Goal: Task Accomplishment & Management: Use online tool/utility

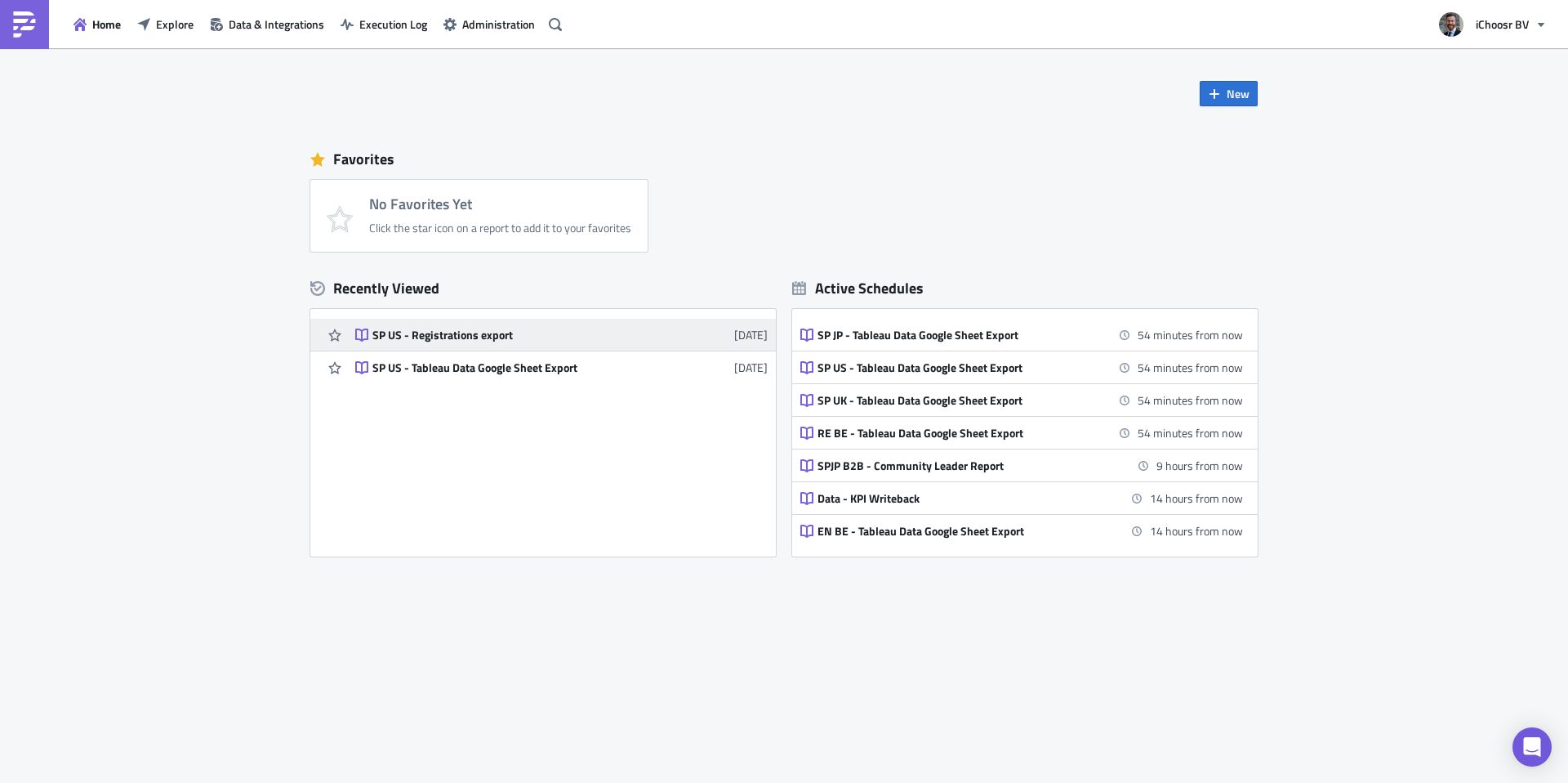
click at [471, 333] on div "SP US - Registrations export" at bounding box center [515, 335] width 285 height 14
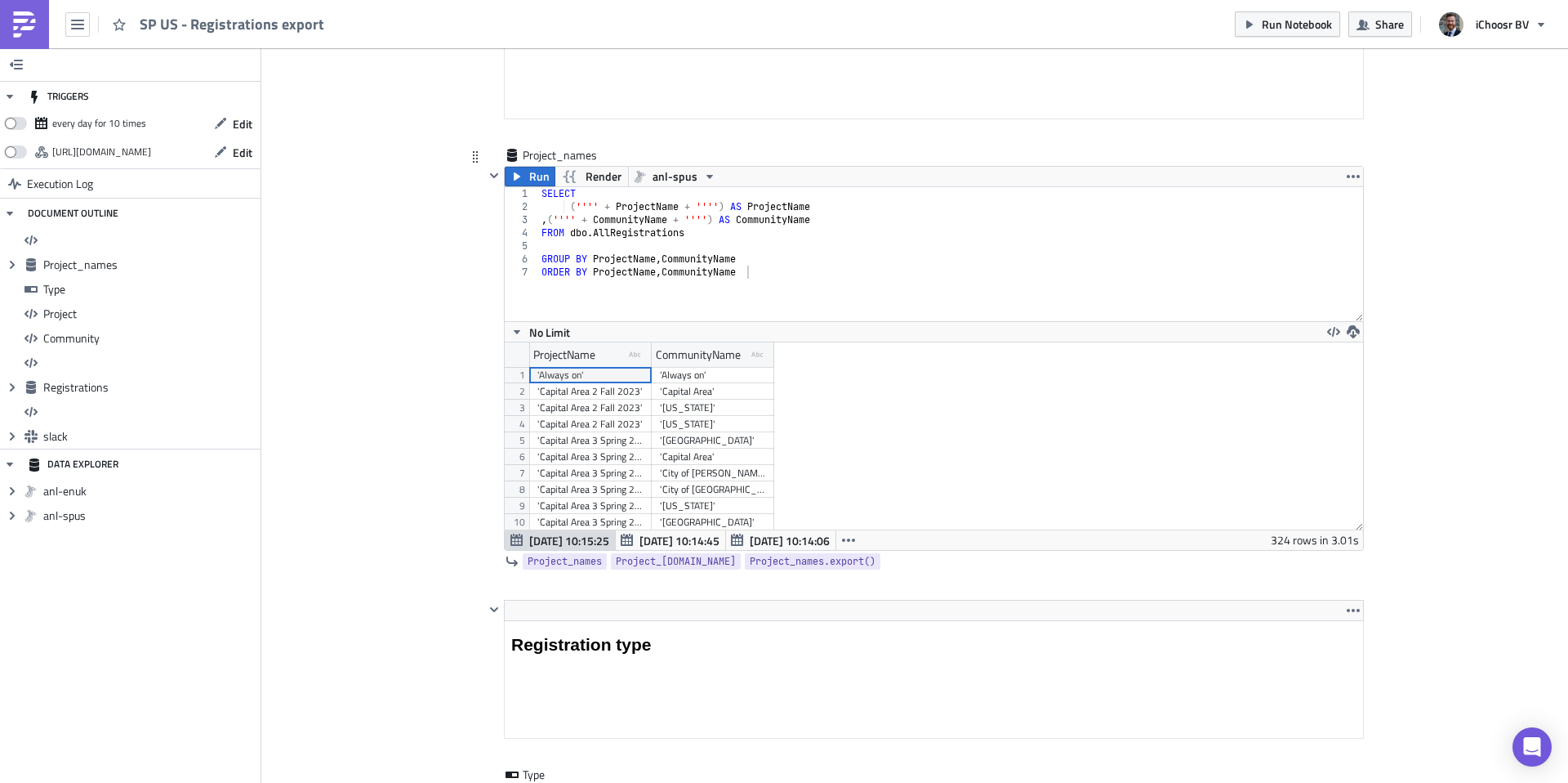
scroll to position [272, 0]
click at [604, 446] on div "'[US_STATE] 1 Fall 2025'" at bounding box center [590, 448] width 106 height 16
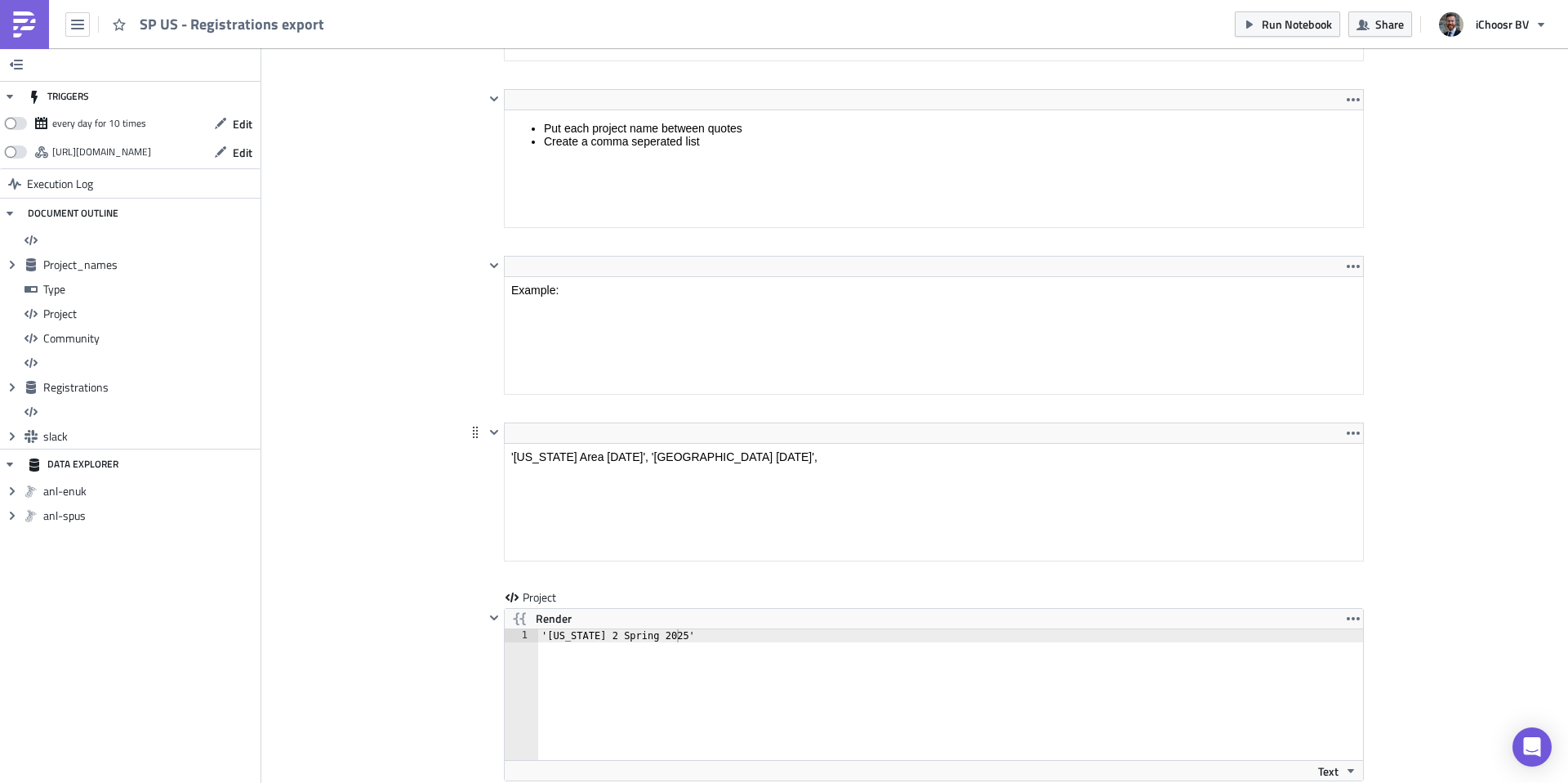
drag, startPoint x: 698, startPoint y: 473, endPoint x: 698, endPoint y: 399, distance: 74.0
click at [698, 444] on html "'[US_STATE] Area [DATE]', '[GEOGRAPHIC_DATA] [DATE]'," at bounding box center [934, 457] width 858 height 26
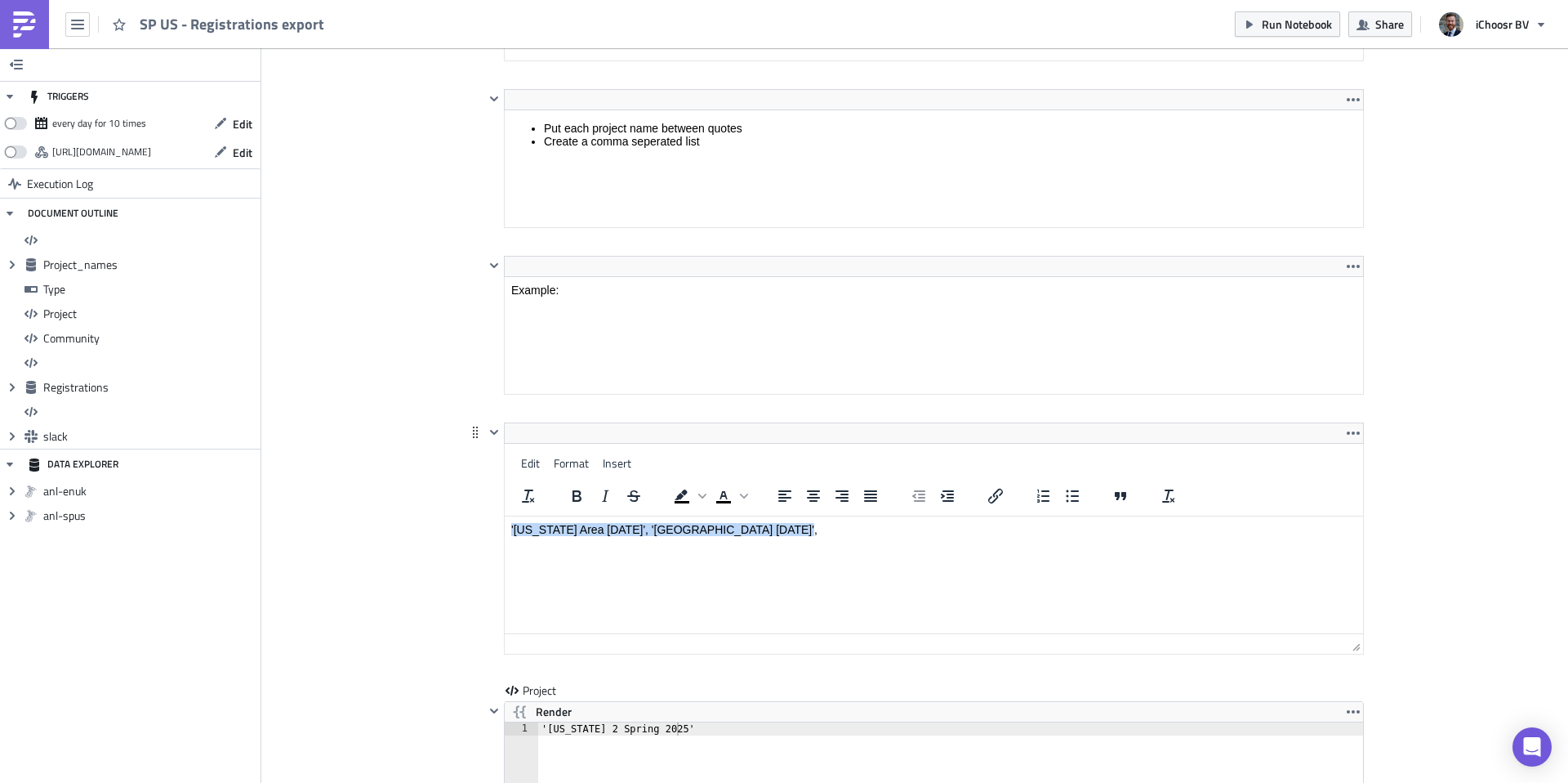
drag, startPoint x: 773, startPoint y: 528, endPoint x: 505, endPoint y: 535, distance: 268.1
click at [505, 535] on html "'[US_STATE] Area [DATE]', '[GEOGRAPHIC_DATA] [DATE]'," at bounding box center [934, 529] width 858 height 26
paste body "Rich Text Area. Press ALT-0 for help."
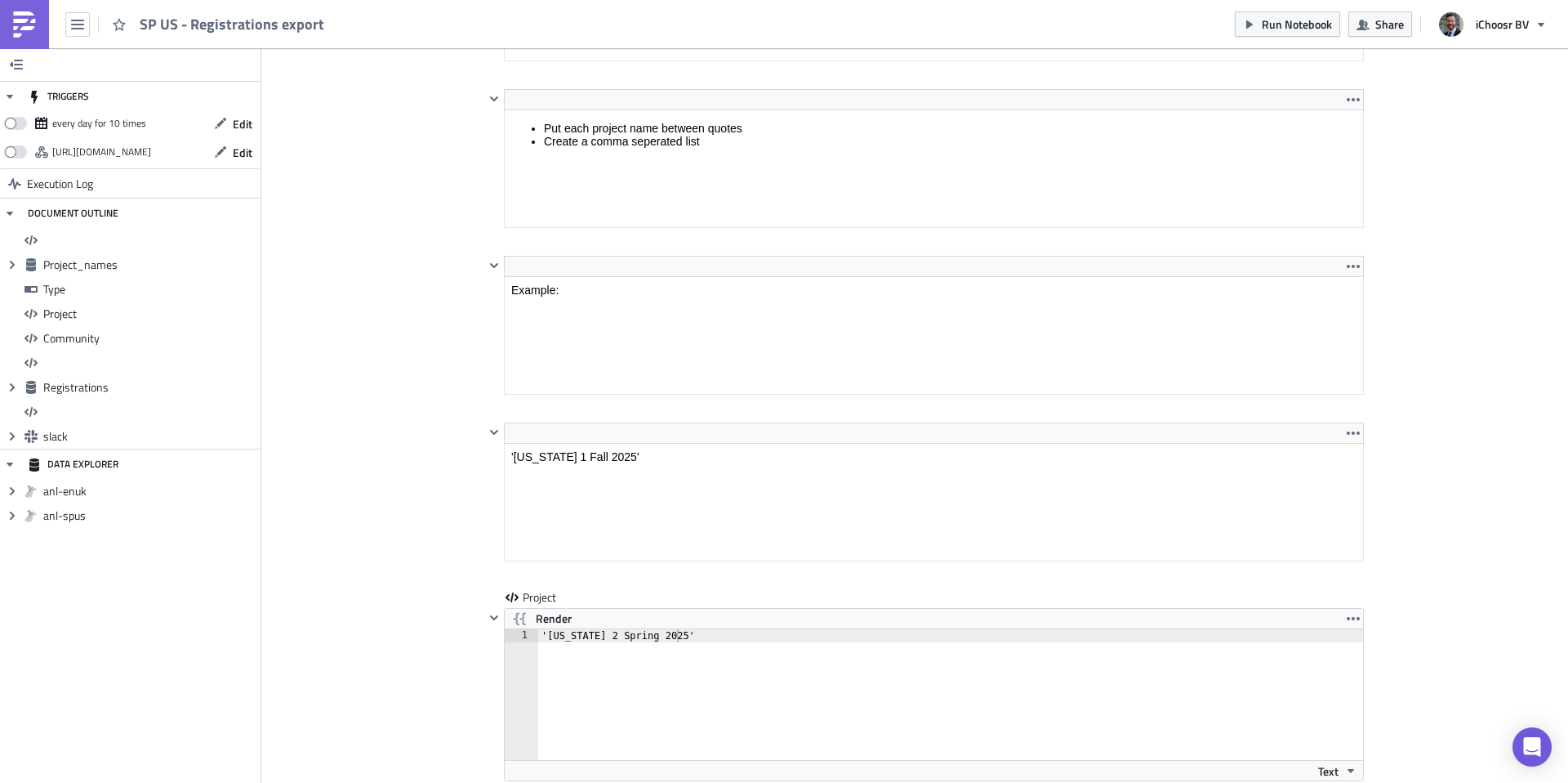
click at [194, 541] on div "TRIGGERS every day for 10 times Edit [URL][DOMAIN_NAME] Edit Execution Log DOCU…" at bounding box center [130, 415] width 262 height 735
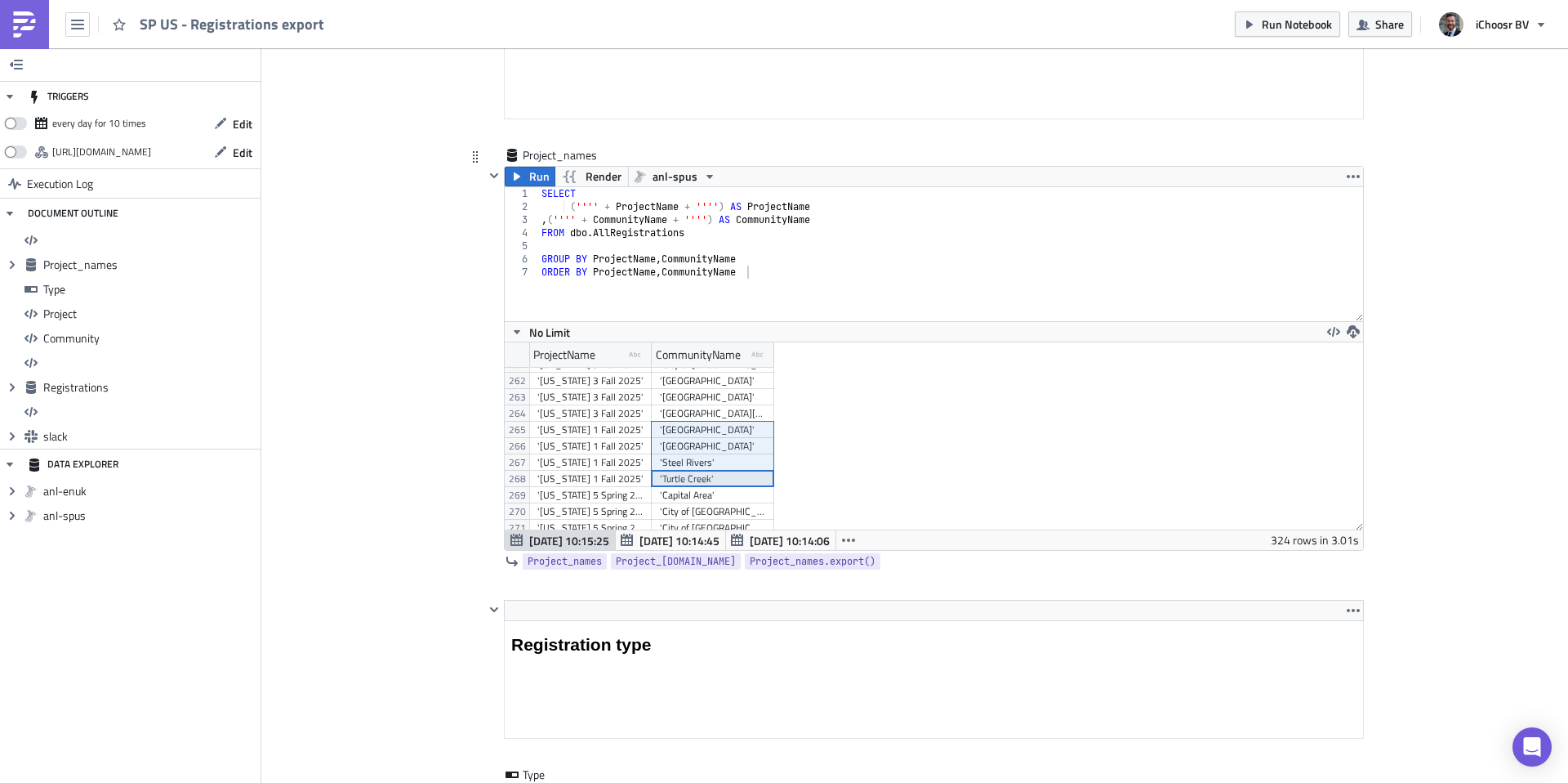
drag, startPoint x: 684, startPoint y: 480, endPoint x: 684, endPoint y: 434, distance: 46.0
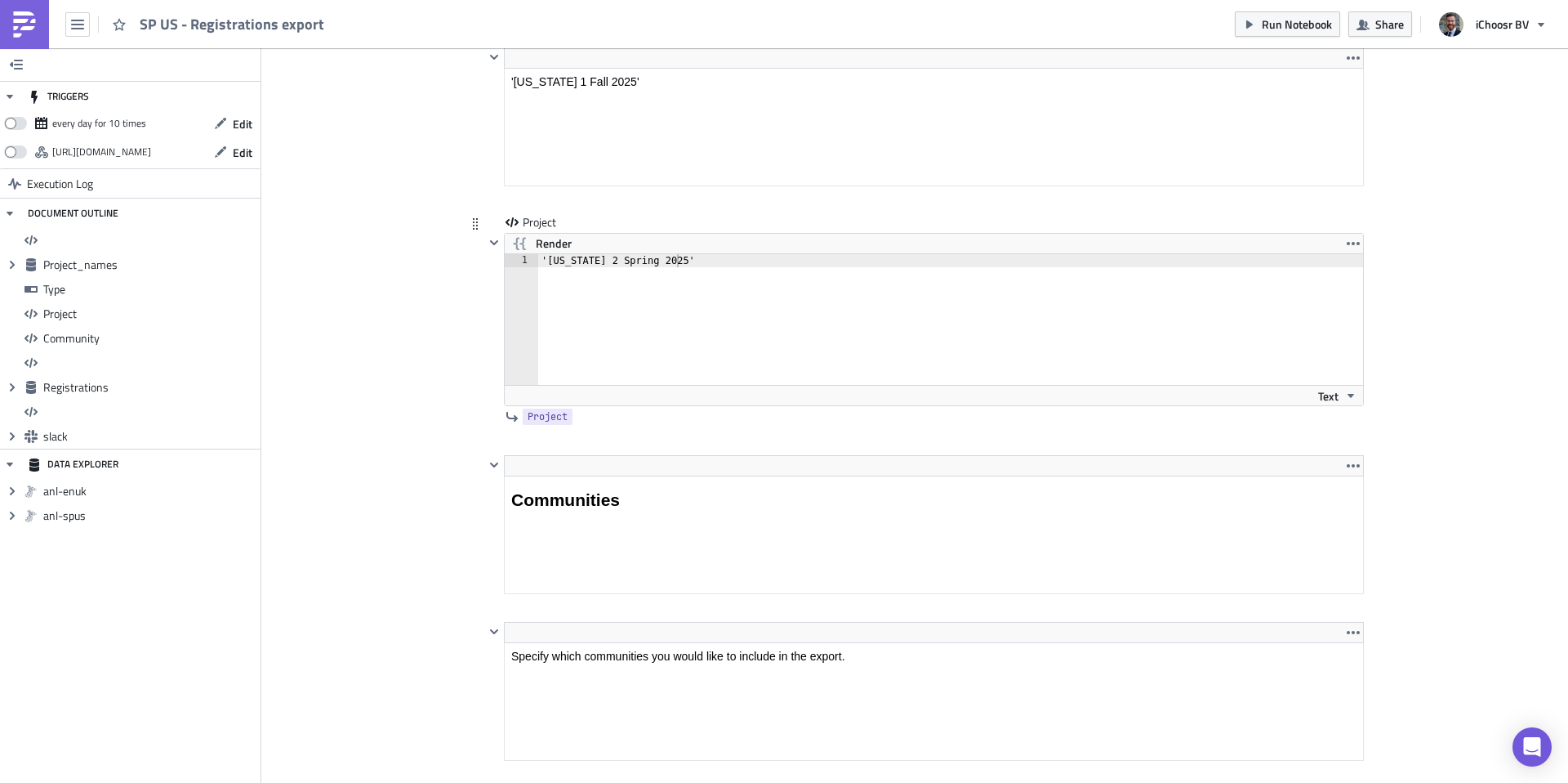
type textarea "'[US_STATE] 2 Spring 2025'"
click at [630, 275] on div "'[US_STATE] 2 Spring 2025'" at bounding box center [960, 332] width 845 height 157
drag, startPoint x: 689, startPoint y: 261, endPoint x: 524, endPoint y: 265, distance: 165.0
click at [524, 265] on div "'[US_STATE] 2 Spring 2025' 1 '[US_STATE] 2 Spring 2025' ההההההההההההההההההההההה…" at bounding box center [934, 319] width 858 height 130
click at [407, 342] on div "Cover Image Solar US Execution Log SP US - Registrations export <h1>All registr…" at bounding box center [915, 358] width 1307 height 6147
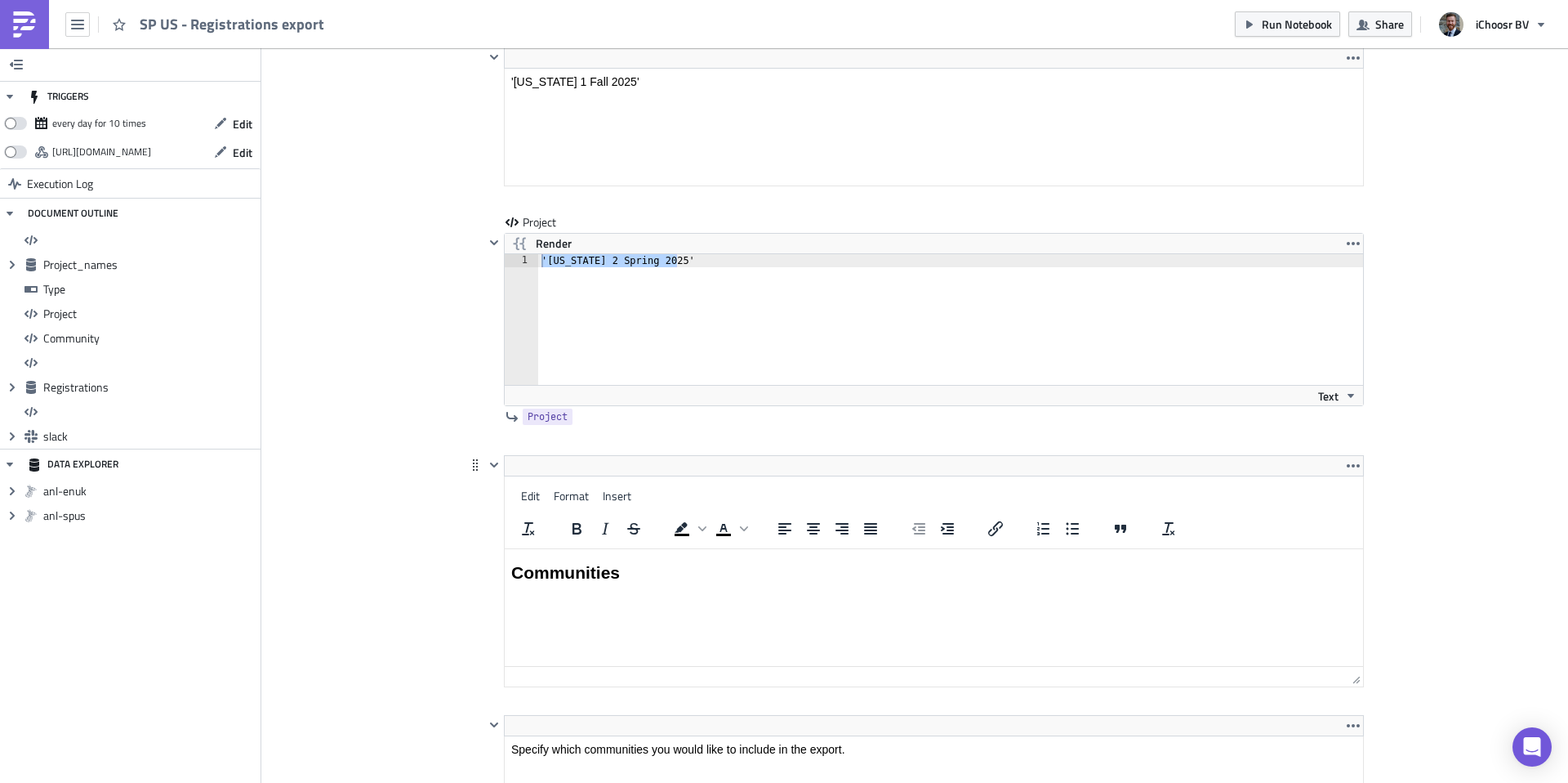
drag, startPoint x: 668, startPoint y: 611, endPoint x: 1161, endPoint y: 1088, distance: 686.0
click at [668, 549] on html "Communities" at bounding box center [934, 573] width 858 height 48
drag, startPoint x: 629, startPoint y: 575, endPoint x: 491, endPoint y: 575, distance: 138.0
click at [505, 575] on html "Communities" at bounding box center [934, 573] width 858 height 48
paste body "Rich Text Area. Press ALT-0 for help."
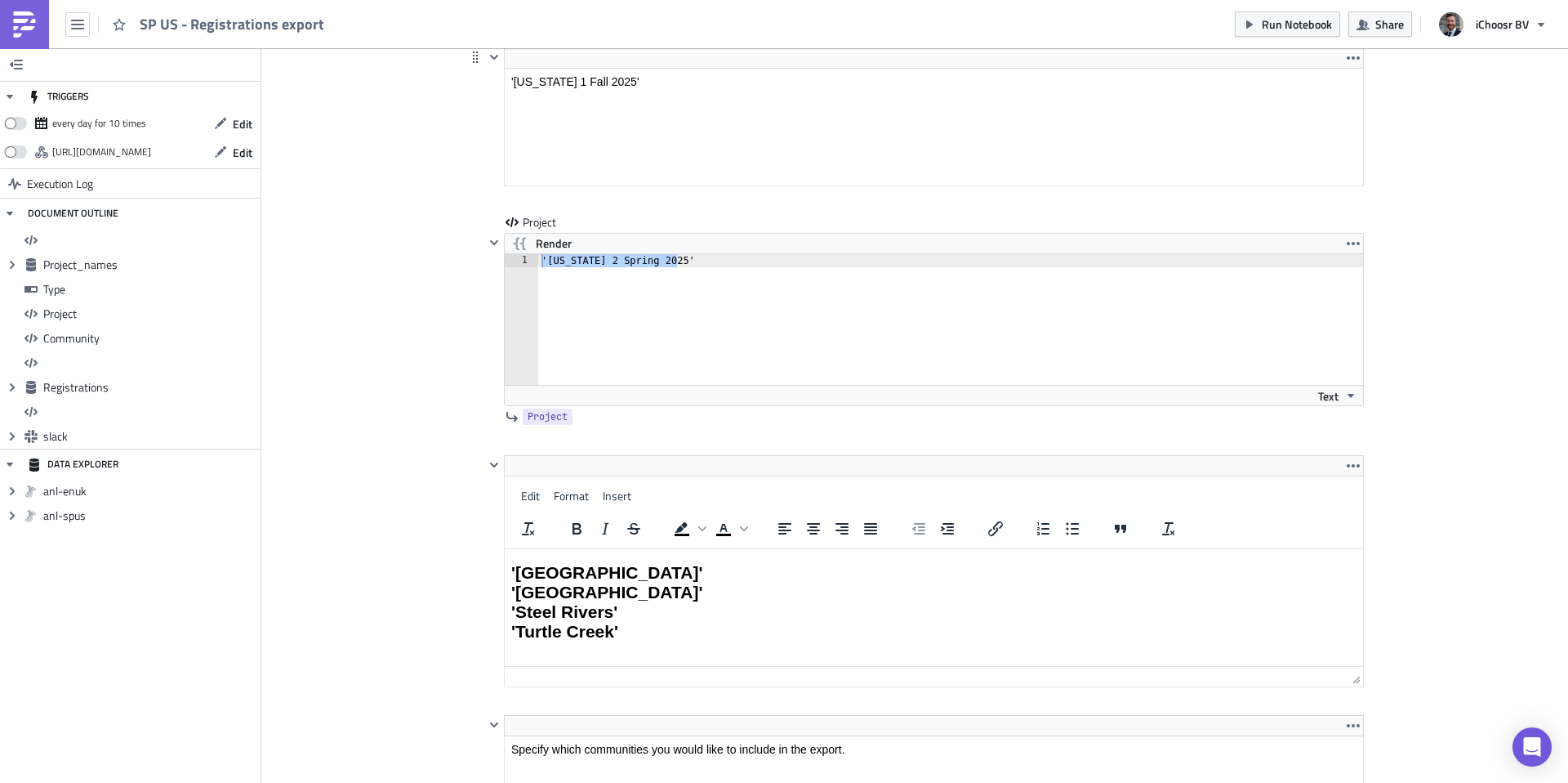
click at [631, 69] on html "'[US_STATE] 1 Fall 2025'" at bounding box center [934, 81] width 858 height 26
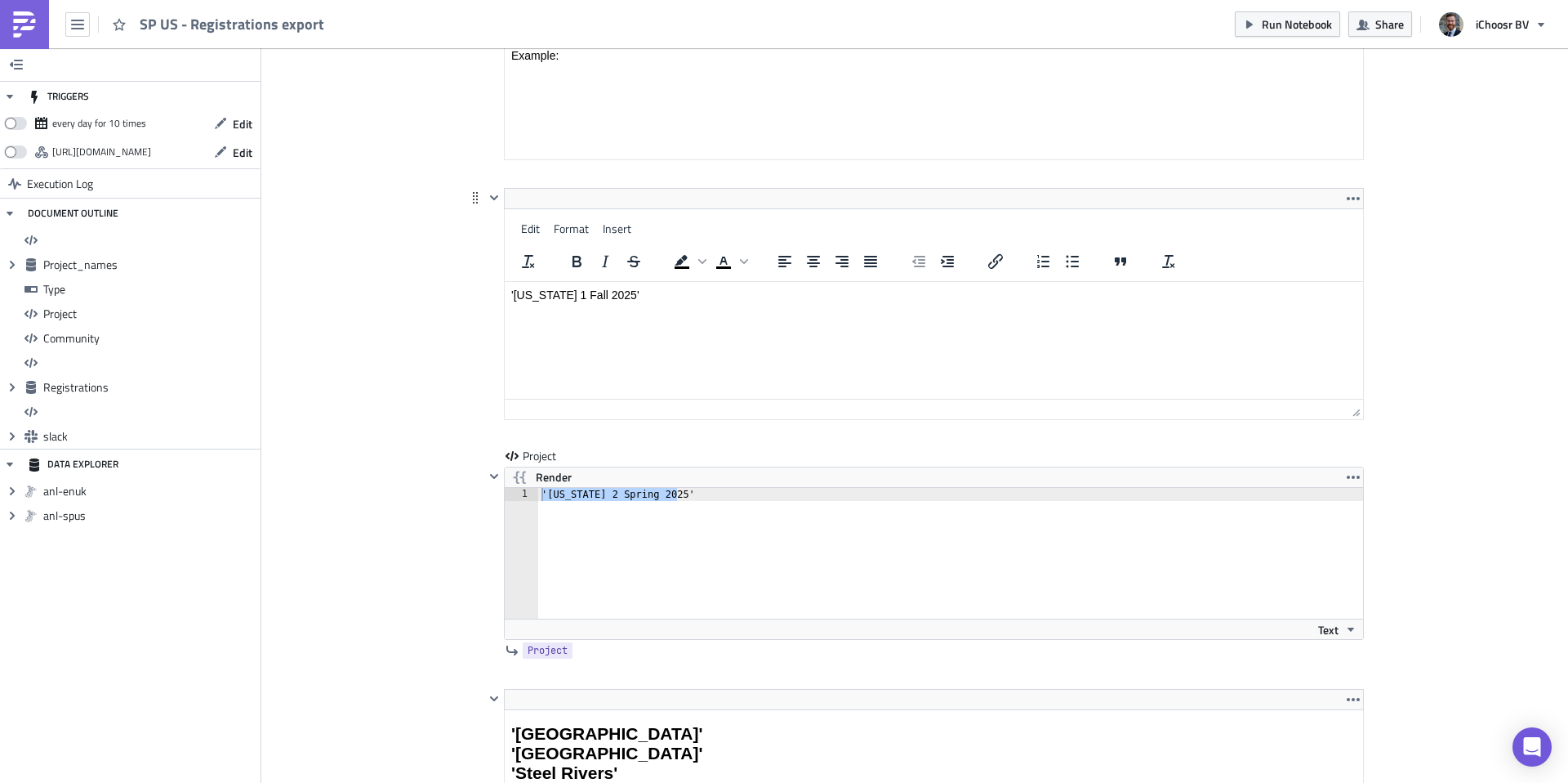
drag, startPoint x: 655, startPoint y: 296, endPoint x: 508, endPoint y: 296, distance: 147.0
click at [508, 296] on html "'[US_STATE] 1 Fall 2025'" at bounding box center [934, 295] width 858 height 26
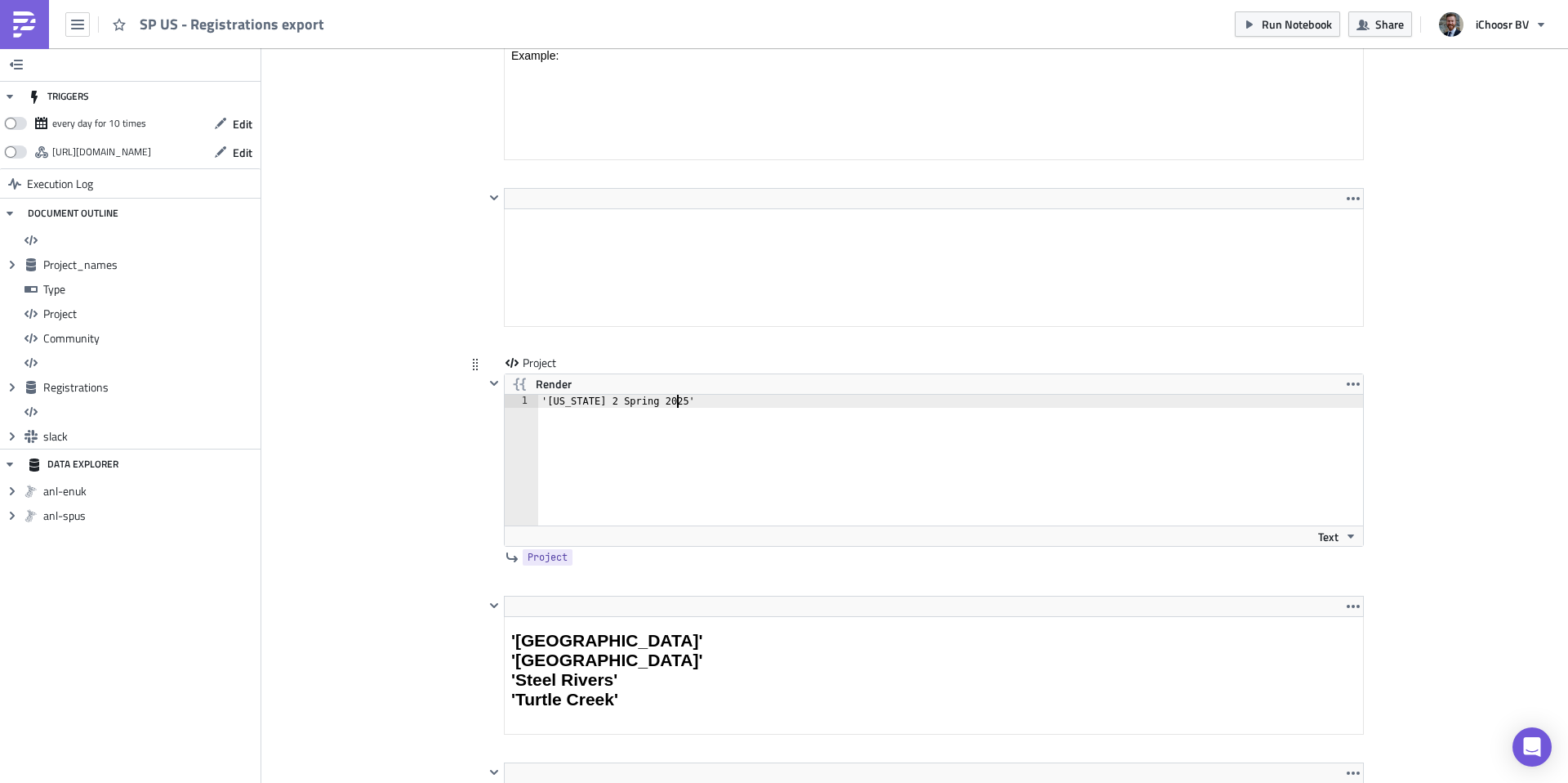
drag, startPoint x: 686, startPoint y: 498, endPoint x: 580, endPoint y: 491, distance: 106.2
click at [579, 492] on div "'[US_STATE] 2 Spring 2025'" at bounding box center [960, 473] width 845 height 157
drag, startPoint x: 684, startPoint y: 403, endPoint x: 536, endPoint y: 403, distance: 148.0
click at [535, 403] on div "'[US_STATE] 2 Spring 2025' 1 '[US_STATE] 2 Spring 2025' ההההההההההההההההההההההה…" at bounding box center [934, 460] width 858 height 130
paste textarea "[US_STATE] 1 Fall"
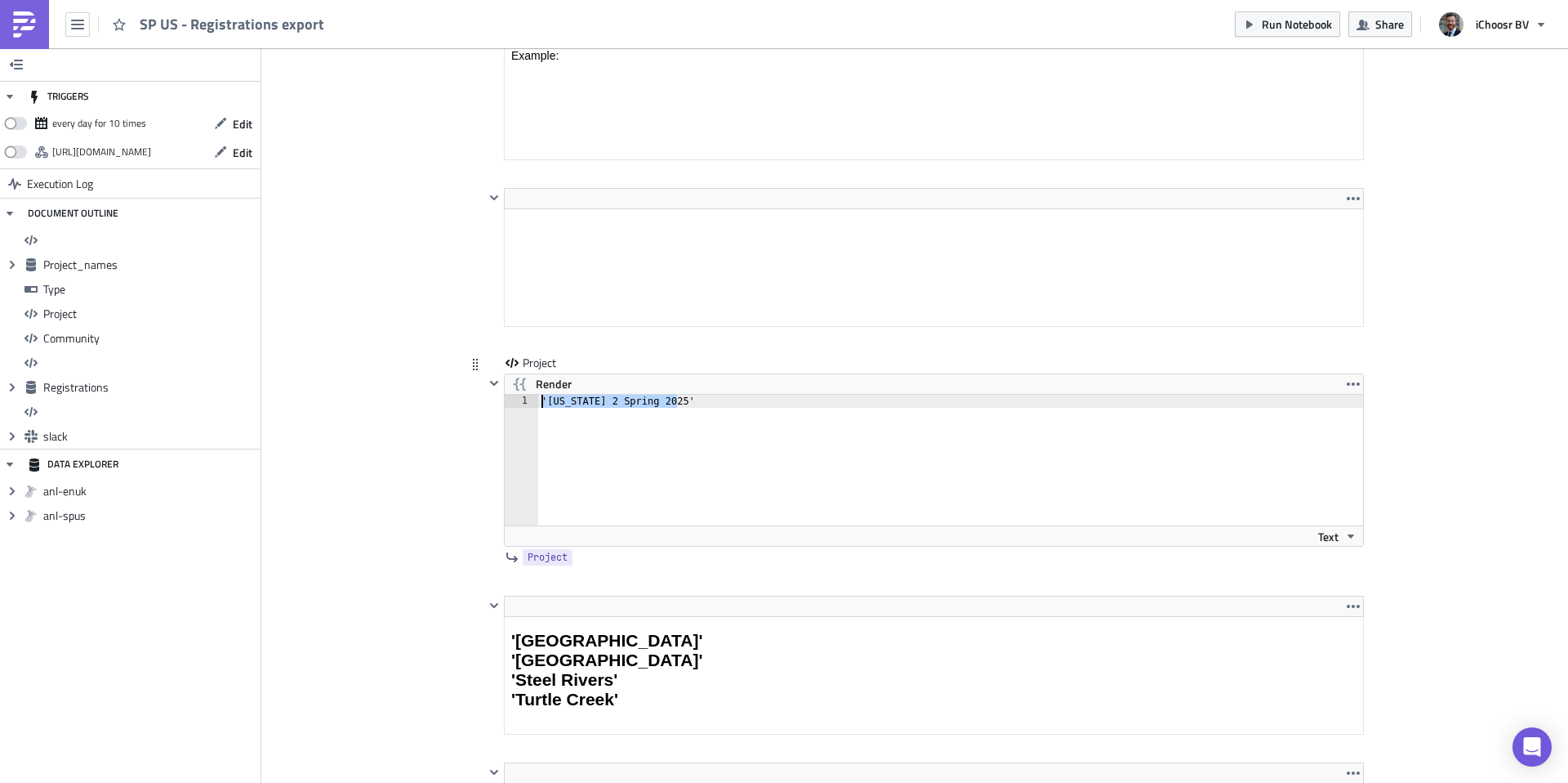
type textarea "'[US_STATE] 1 Fall 2025'"
click at [435, 421] on div "Cover Image Solar US Execution Log SP US - Registrations export <h1>All registr…" at bounding box center [915, 498] width 1307 height 6147
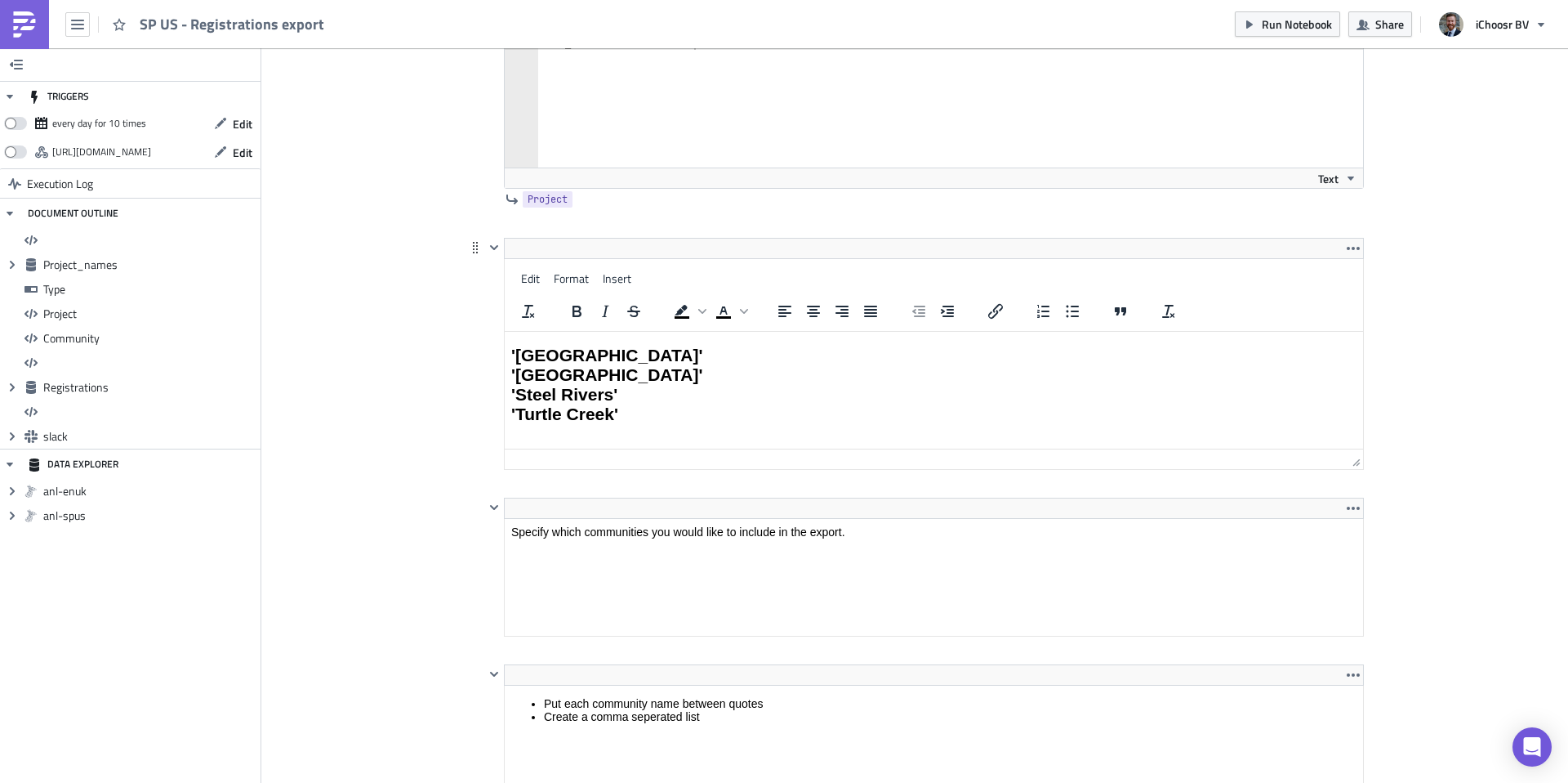
drag, startPoint x: 620, startPoint y: 414, endPoint x: 620, endPoint y: 342, distance: 72.0
click at [620, 342] on html "'Greater Pittsburgh' 'Pittsburgh' 'Steel Rivers' 'Turtle Creek'" at bounding box center [934, 385] width 858 height 107
click at [672, 545] on html "Specify which communities you would like to include in the export." at bounding box center [934, 531] width 858 height 26
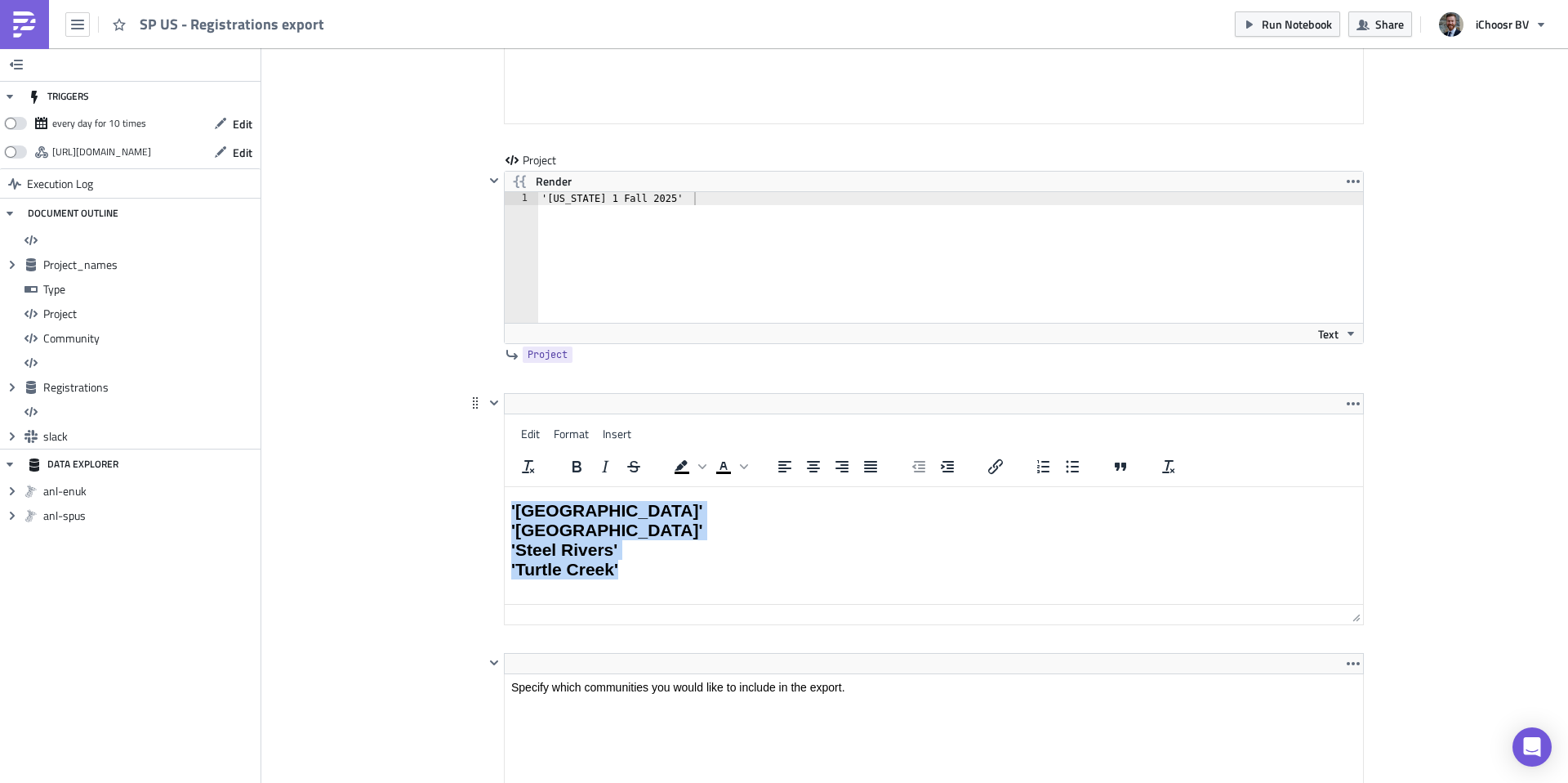
click at [626, 502] on h2 "'Greater Pittsburgh' 'Pittsburgh' 'Steel Rivers' 'Turtle Creek'" at bounding box center [934, 540] width 845 height 79
drag, startPoint x: 596, startPoint y: 567, endPoint x: 512, endPoint y: 508, distance: 102.6
click at [507, 508] on html "'Greater Pittsburgh' 'Pittsburgh' 'Steel Rivers' 'Turtle Creek'" at bounding box center [934, 541] width 858 height 107
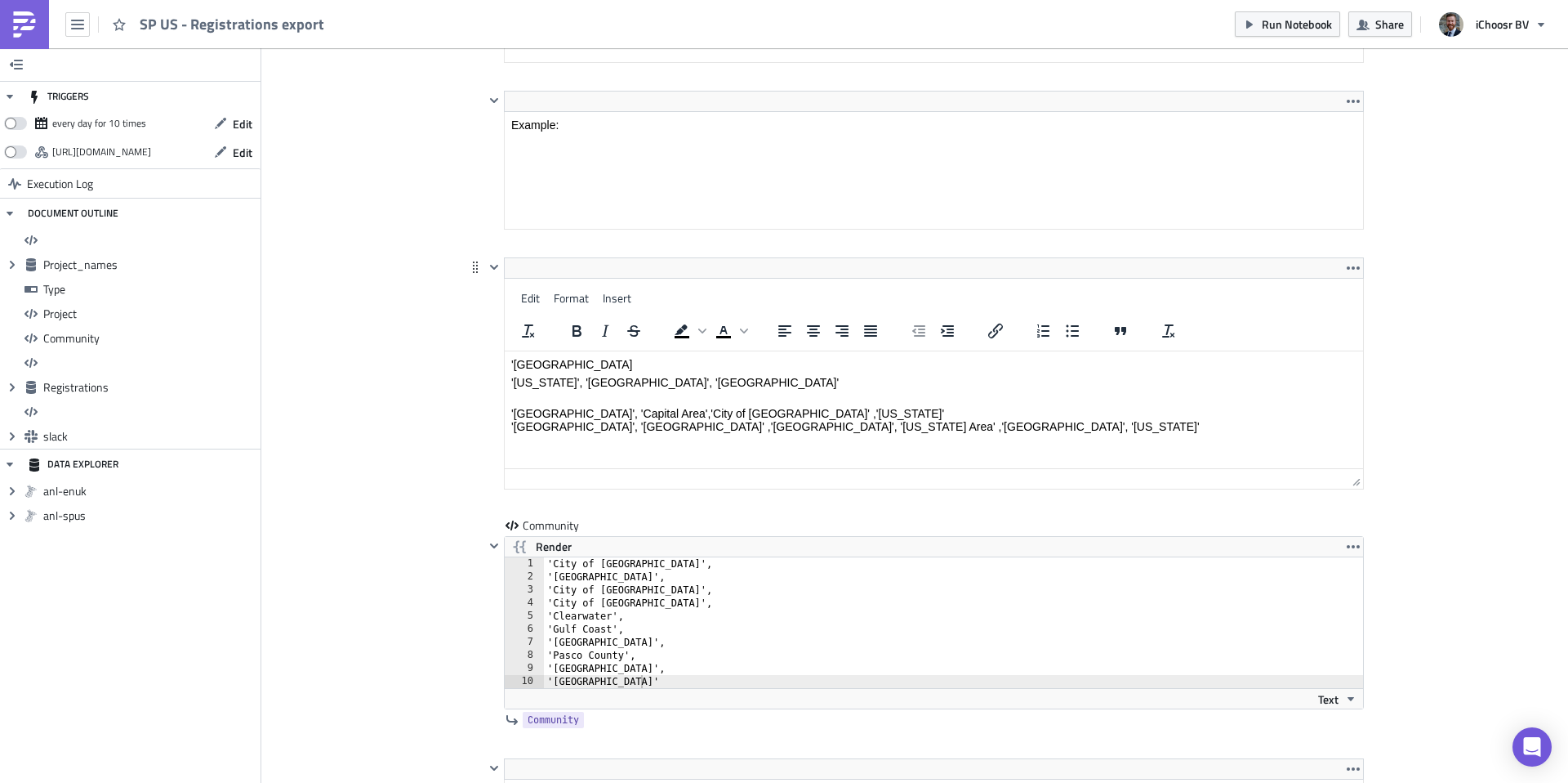
scroll to position [3535, 0]
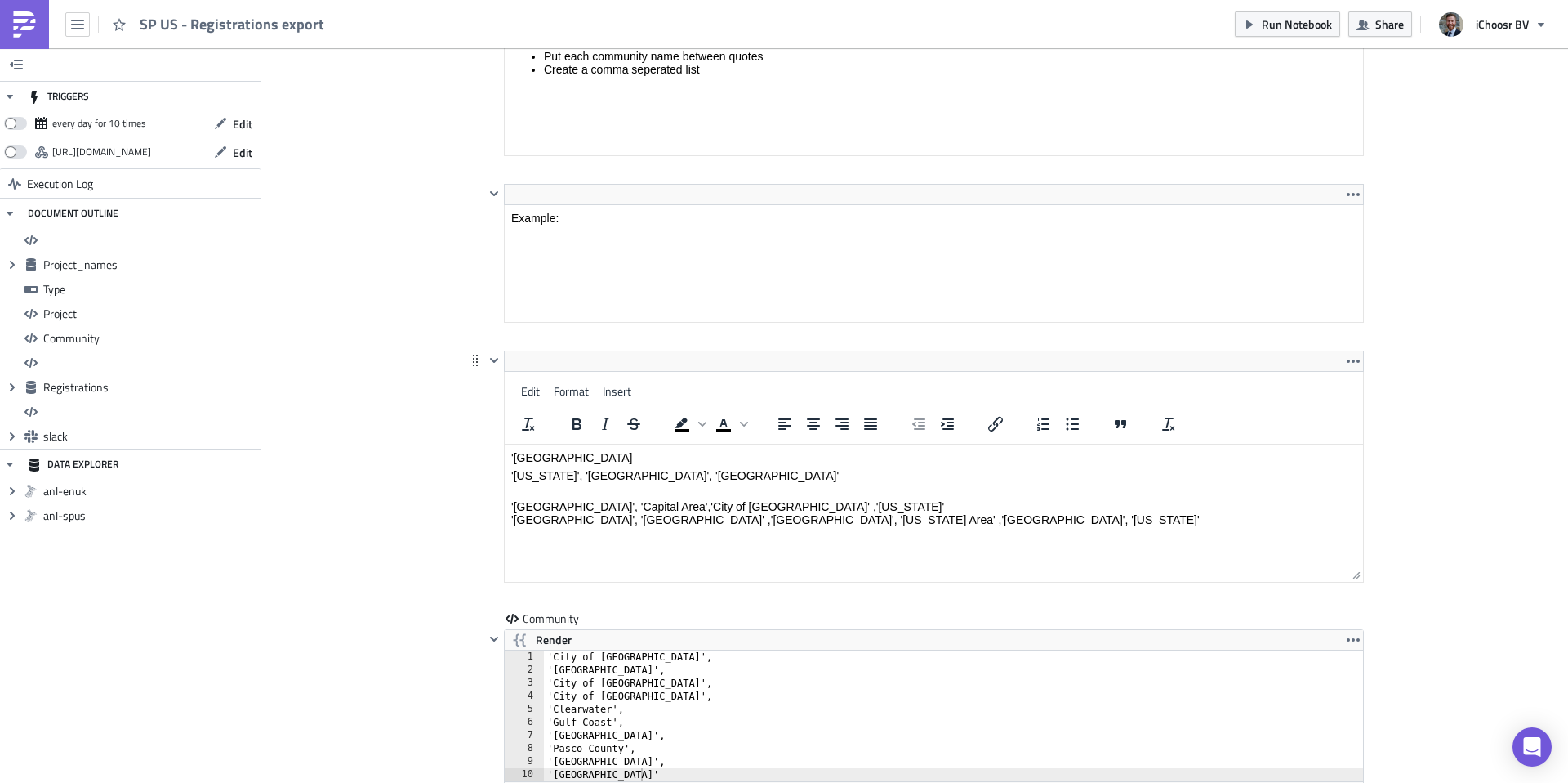
click at [944, 447] on html "'District of ColumbiaDC '[US_STATE]', '[GEOGRAPHIC_DATA]', '[GEOGRAPHIC_DATA]' …" at bounding box center [934, 489] width 858 height 88
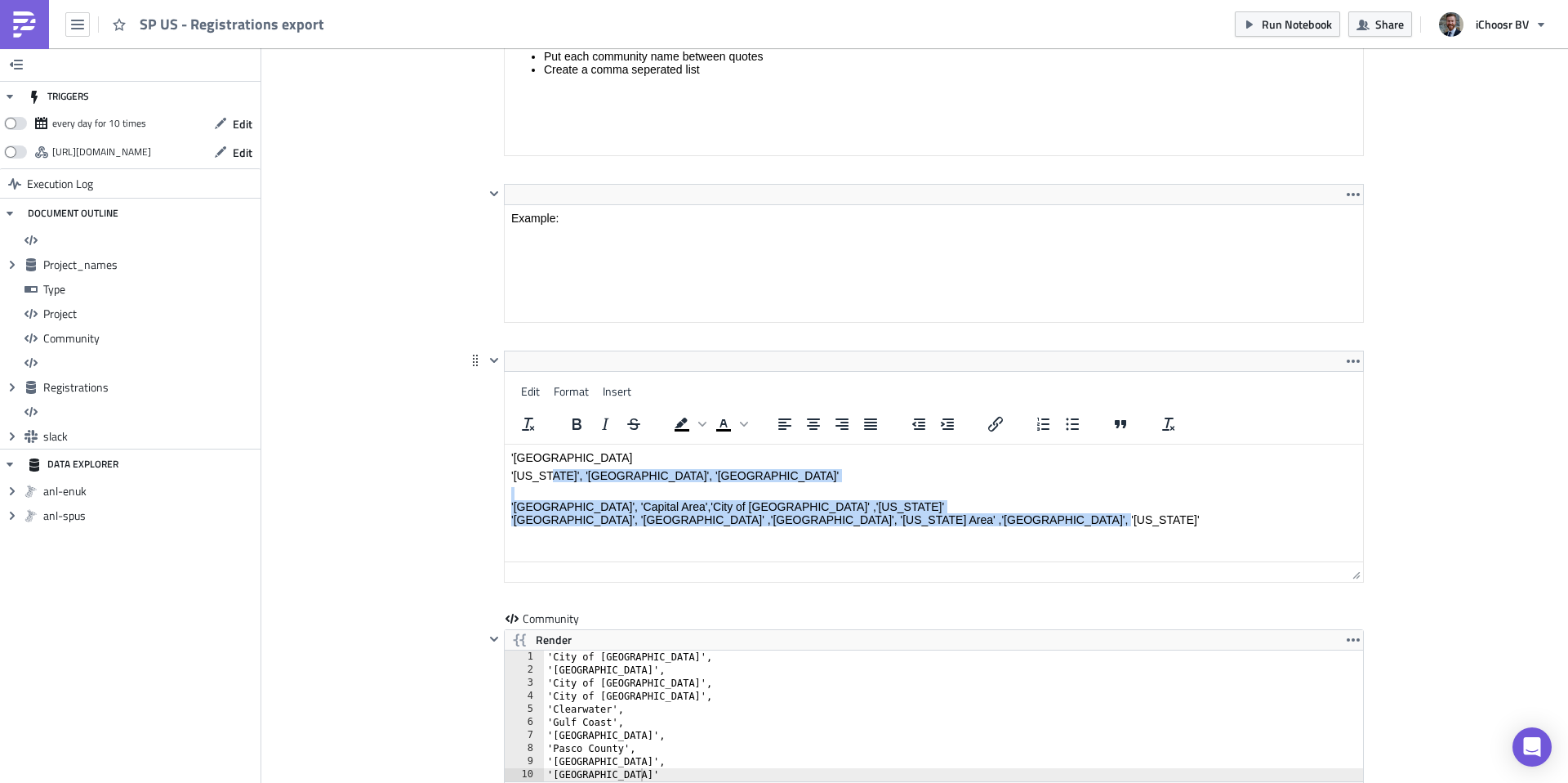
drag, startPoint x: 1029, startPoint y: 517, endPoint x: 538, endPoint y: 472, distance: 493.1
click at [538, 472] on body "'District of ColumbiaDC '[US_STATE]', '[GEOGRAPHIC_DATA]', '[GEOGRAPHIC_DATA]' …" at bounding box center [934, 488] width 845 height 75
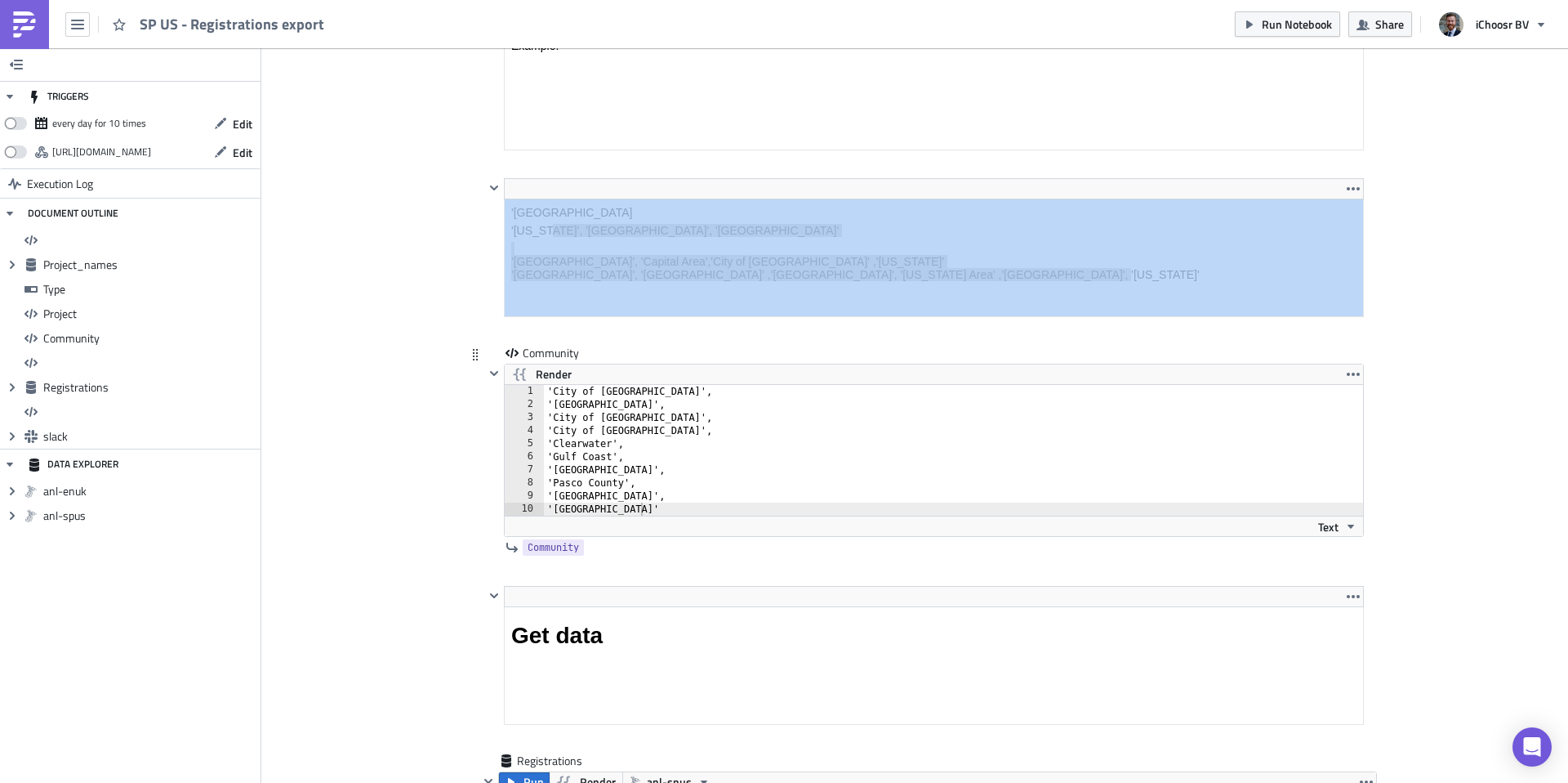
scroll to position [3754, 0]
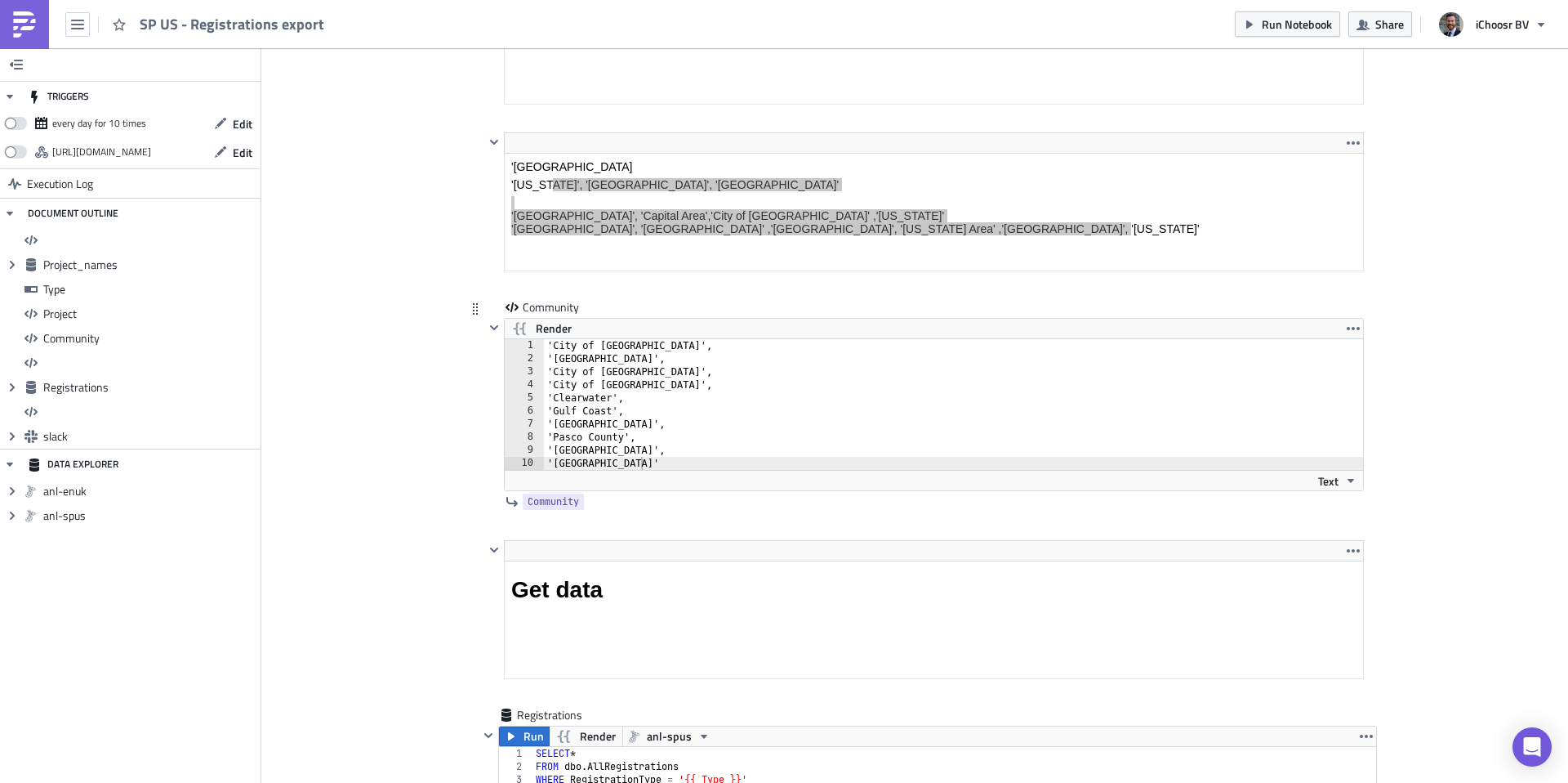
click at [644, 435] on div "'City of [GEOGRAPHIC_DATA]', 'City of [GEOGRAPHIC_DATA], 'City of [GEOGRAPHIC_D…" at bounding box center [963, 417] width 839 height 157
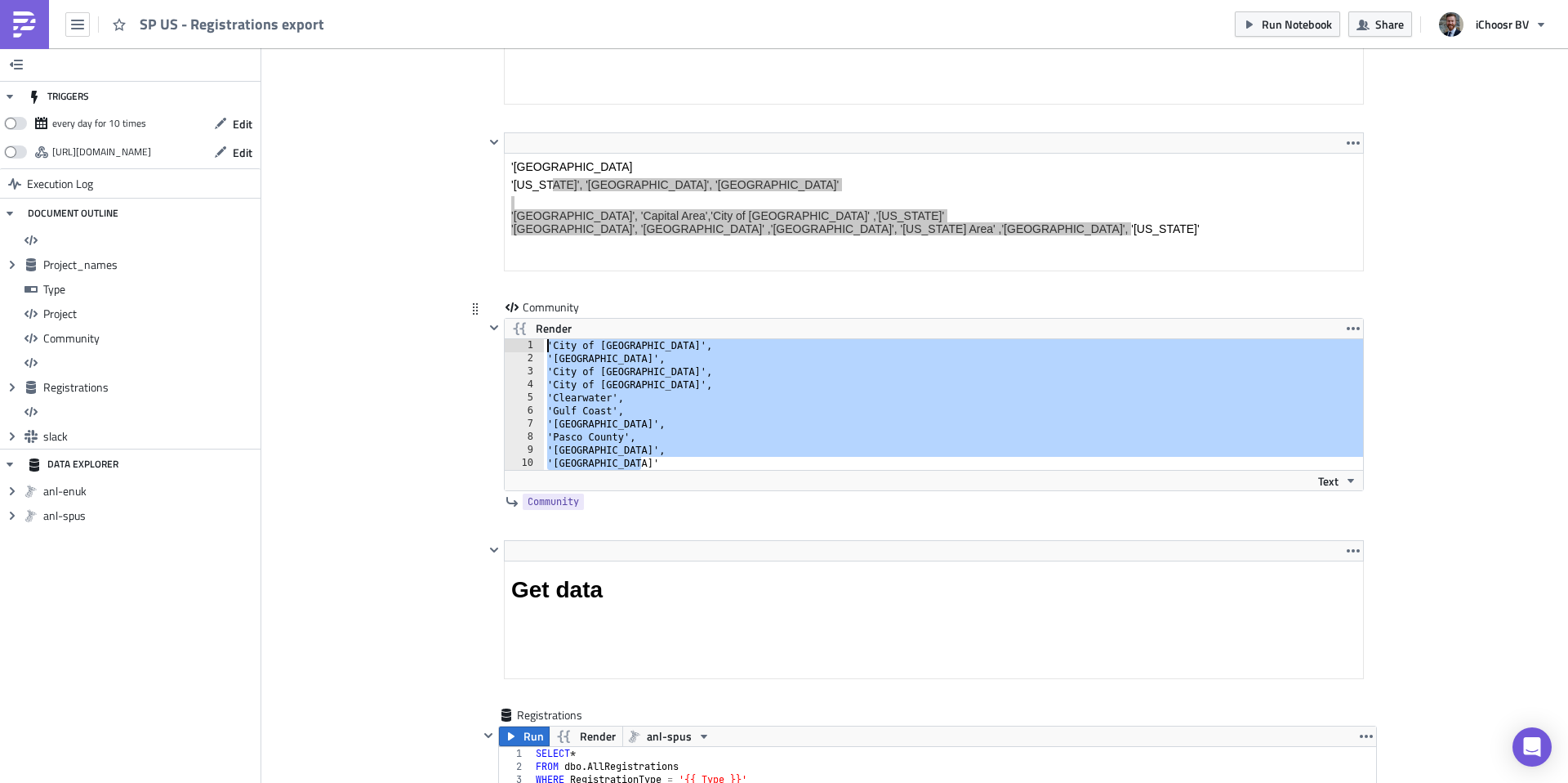
drag, startPoint x: 672, startPoint y: 466, endPoint x: 538, endPoint y: 341, distance: 183.3
click at [538, 341] on div "'Pasco County', 1 2 3 4 5 6 7 8 9 10 'City of [GEOGRAPHIC_DATA]', 'City of [GEO…" at bounding box center [934, 404] width 858 height 130
type textarea "'City of [GEOGRAPHIC_DATA]', 'City of [GEOGRAPHIC_DATA]',"
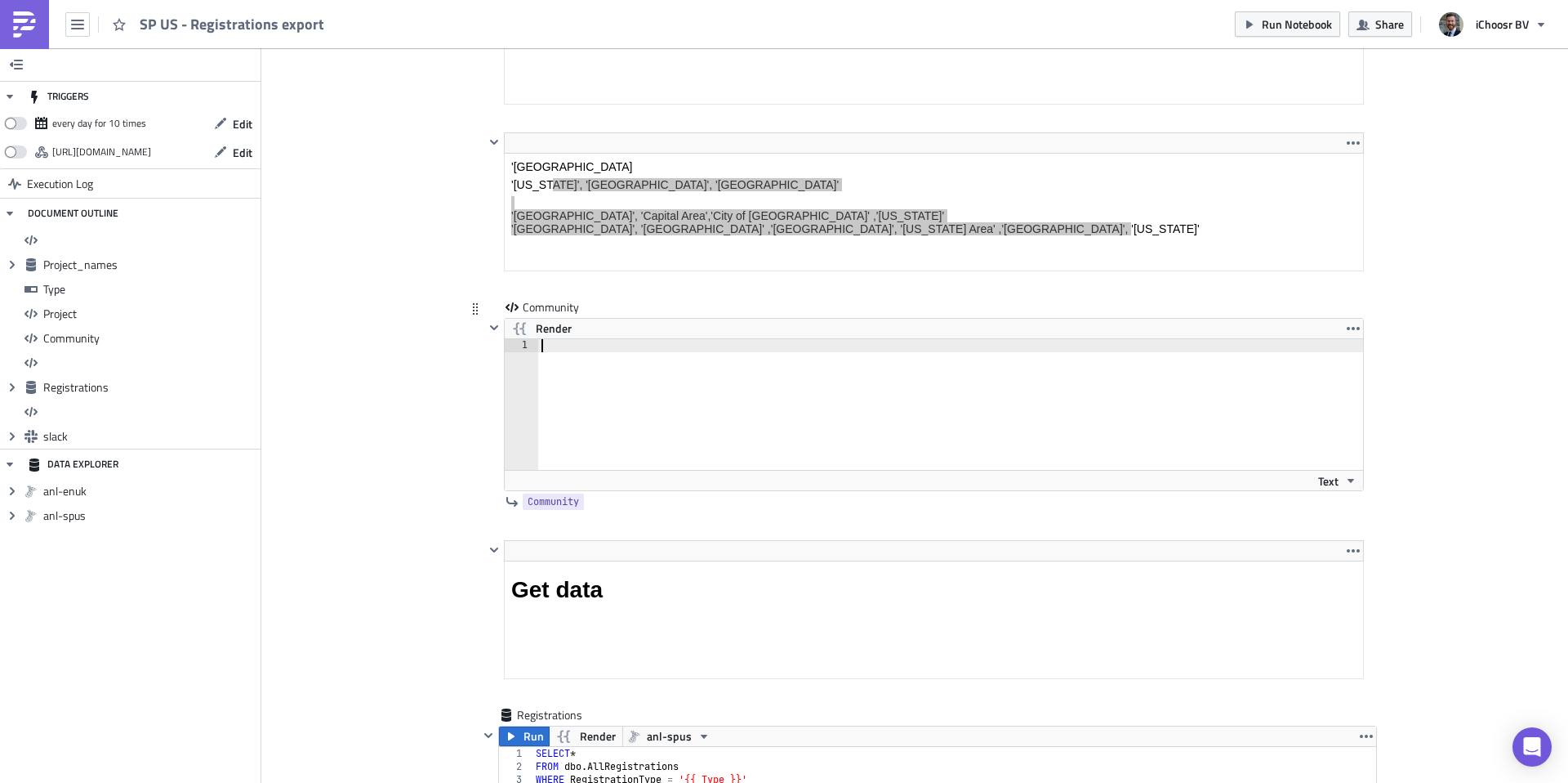
paste textarea "'Turtle Creek'"
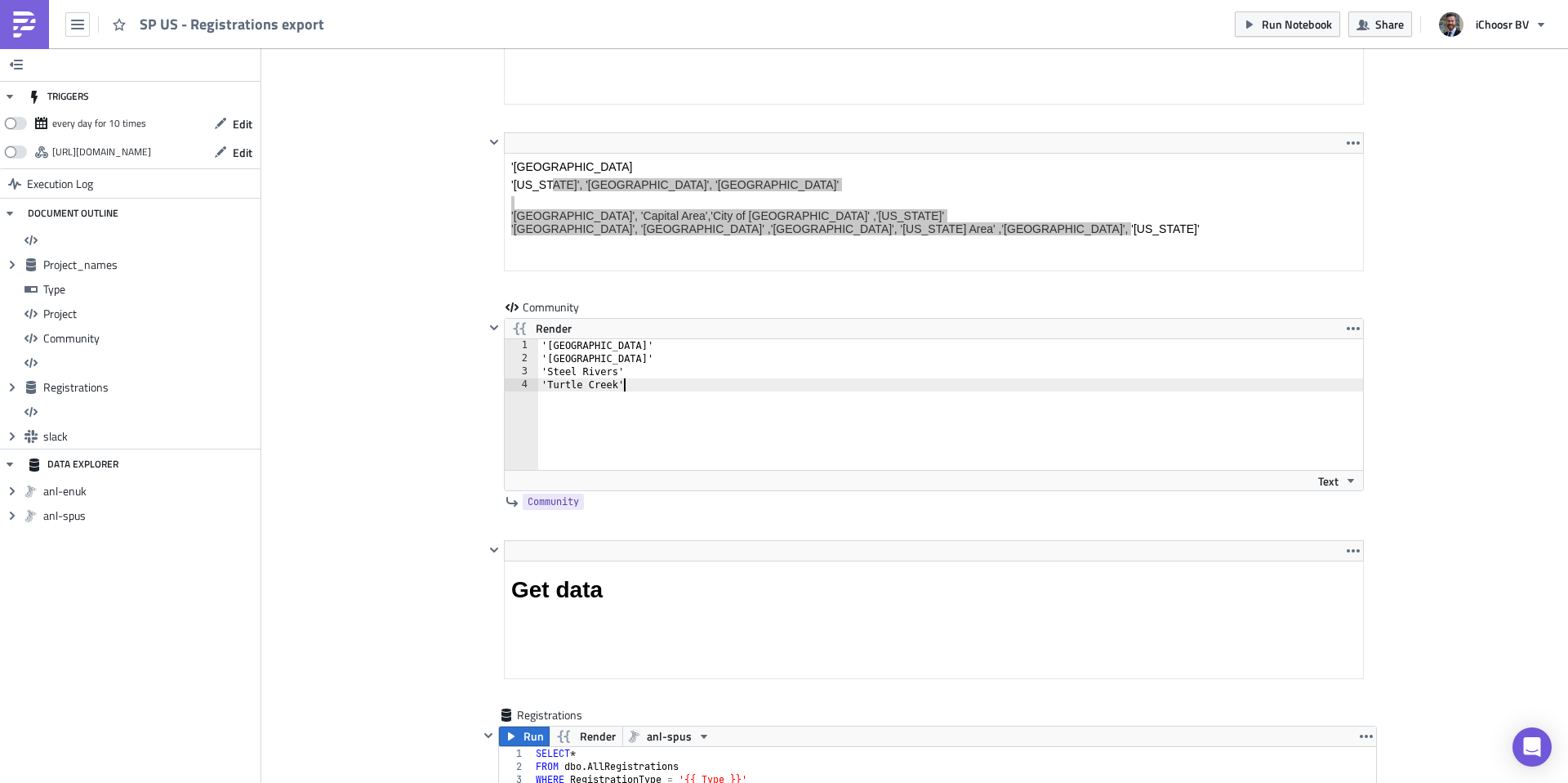
click at [675, 351] on div "'Greater Pittsburgh' 'Pittsburgh' 'Steel Rivers' 'Turtle Creek'" at bounding box center [960, 417] width 845 height 157
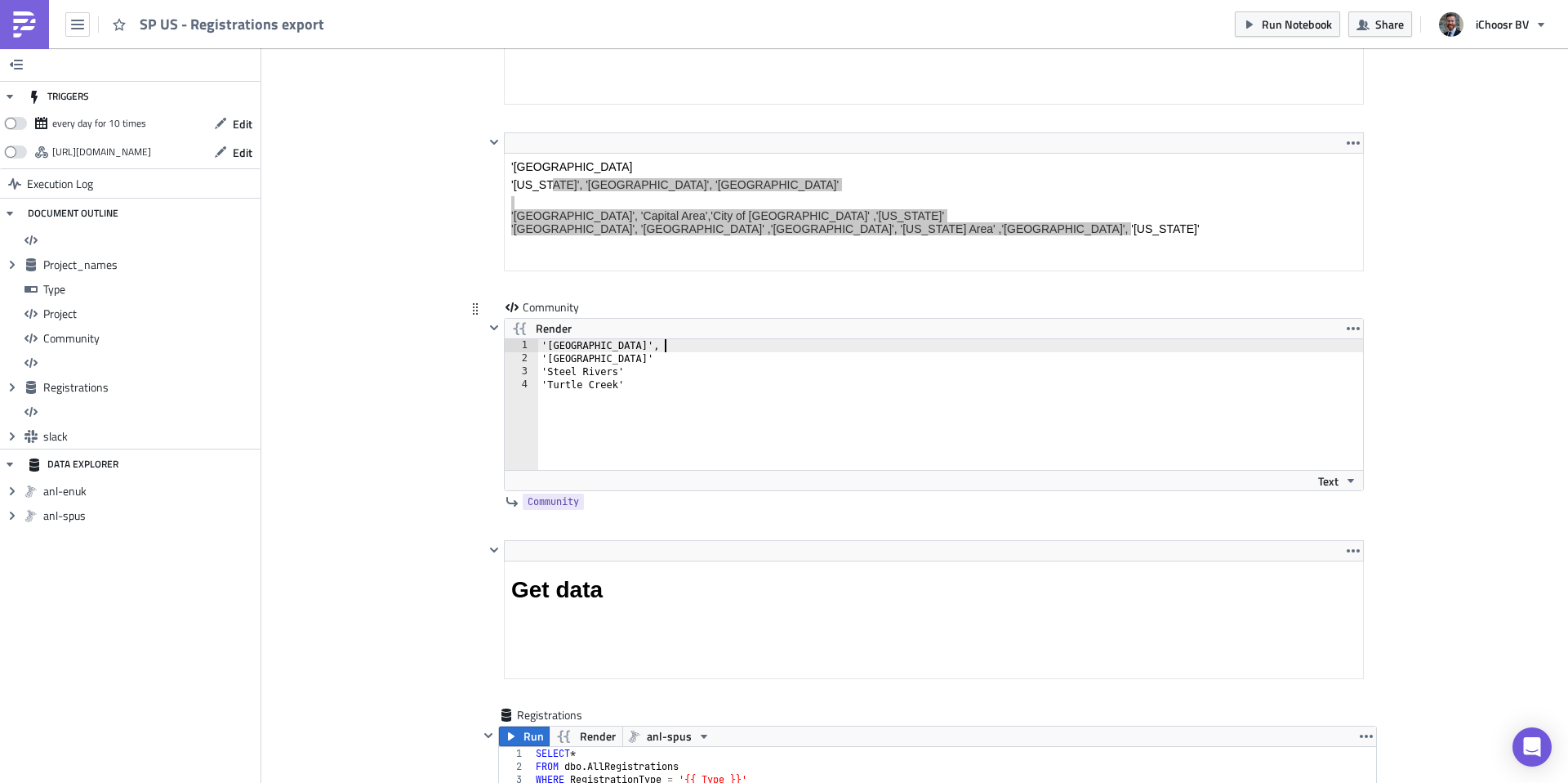
click at [623, 360] on div "'[GEOGRAPHIC_DATA]', 'Pittsburgh' 'Steel Rivers' 'Turtle Creek'" at bounding box center [960, 417] width 845 height 157
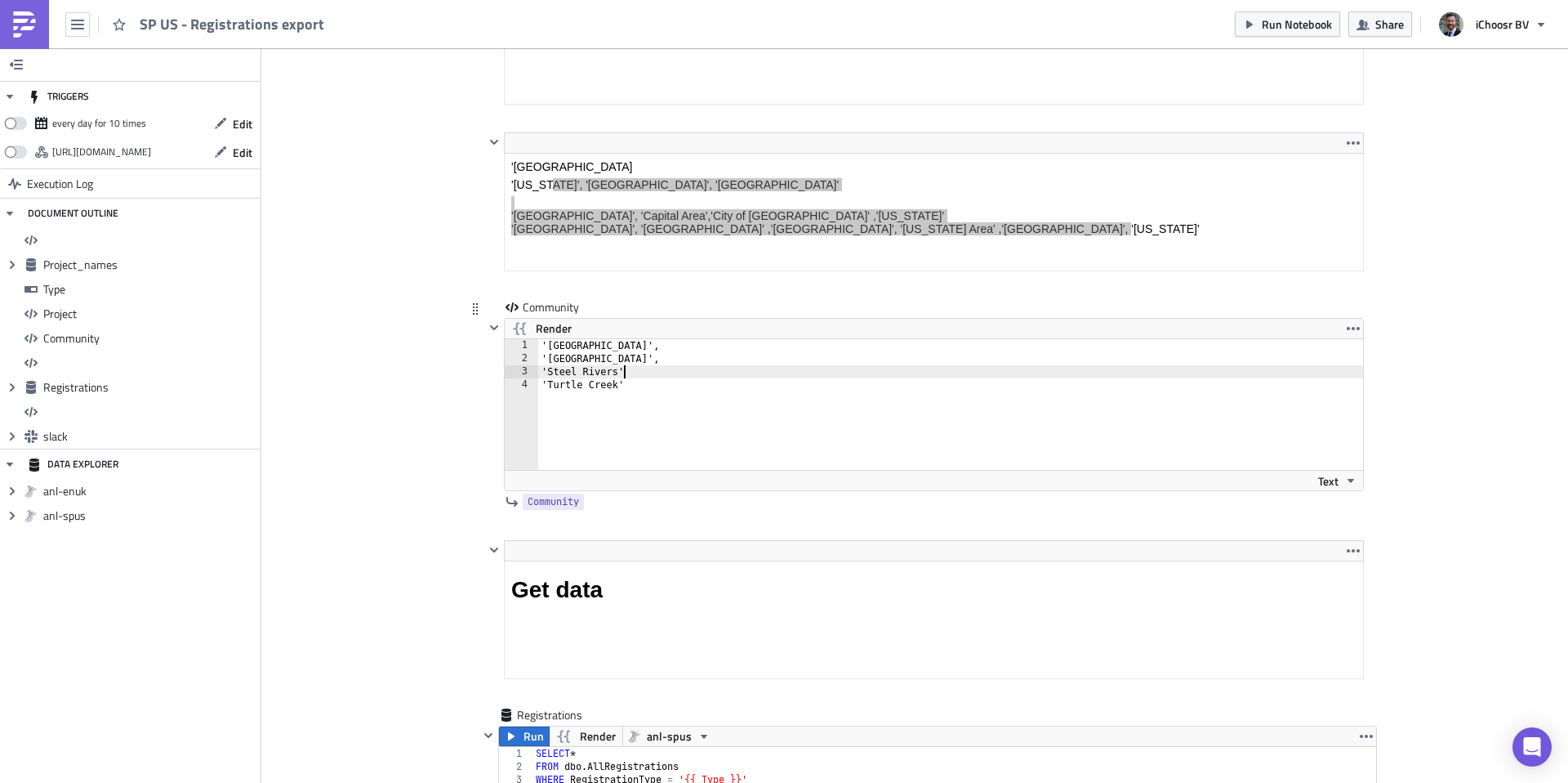
click at [635, 374] on div "'[GEOGRAPHIC_DATA]', '[GEOGRAPHIC_DATA]', 'Steel Rivers' 'Turtle Creek'" at bounding box center [960, 417] width 845 height 157
type textarea "'Steel Rivers',"
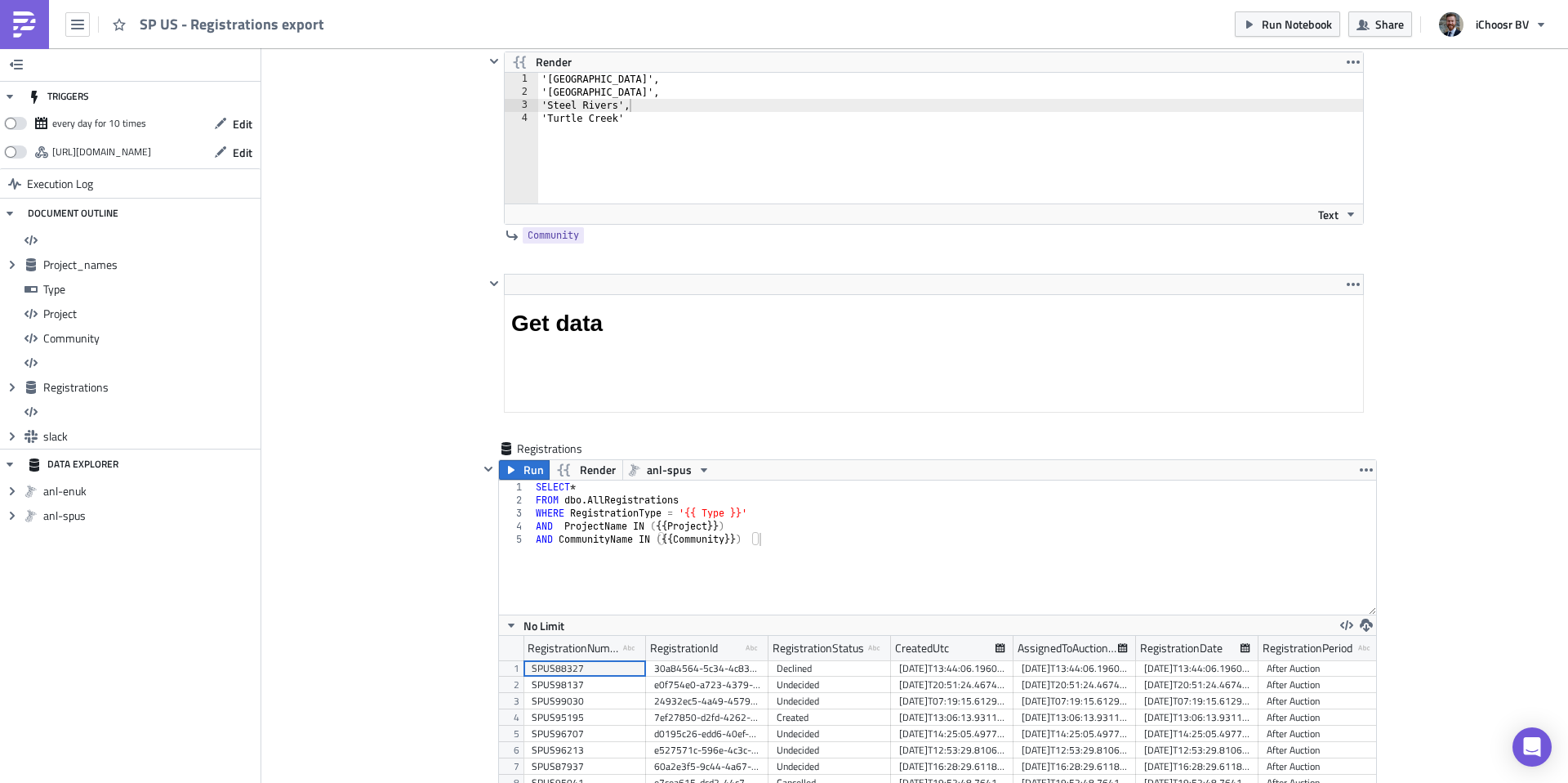
scroll to position [4024, 0]
click at [518, 465] on button "Run" at bounding box center [524, 465] width 51 height 19
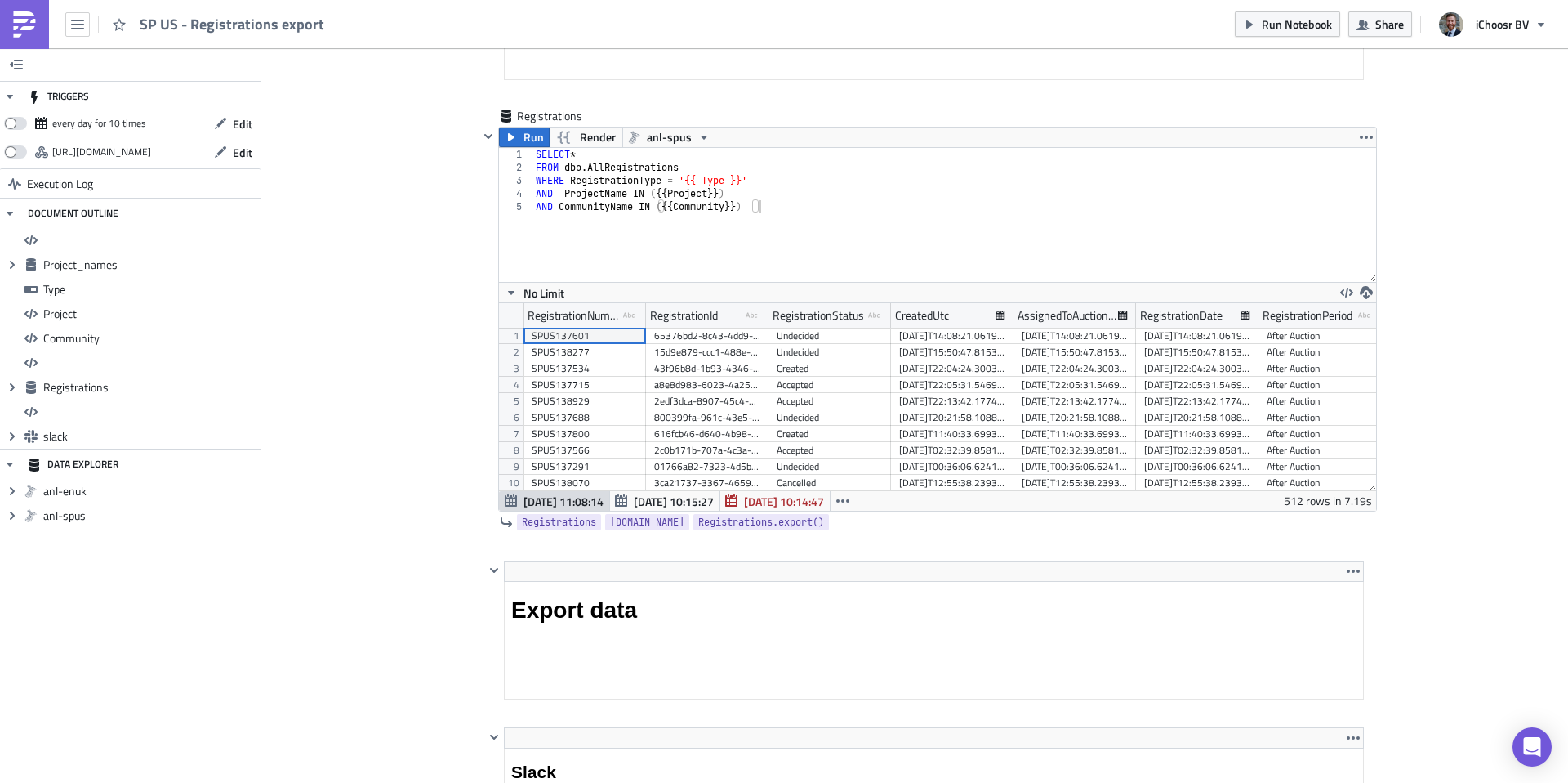
scroll to position [187, 878]
click at [1368, 292] on icon "button" at bounding box center [1366, 292] width 13 height 13
click at [1393, 251] on div "XLSX" at bounding box center [1430, 255] width 127 height 16
